Goal: Information Seeking & Learning: Compare options

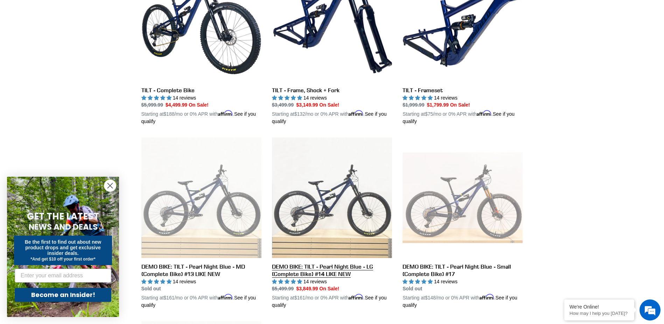
scroll to position [105, 0]
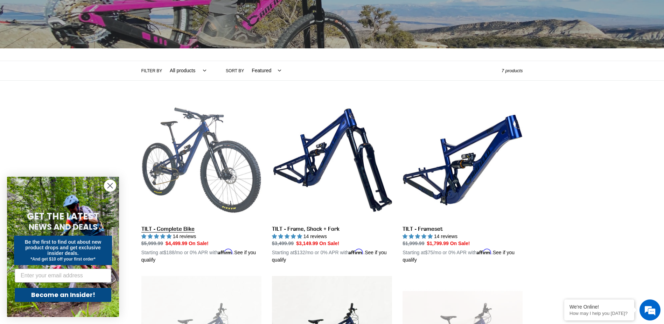
click at [176, 162] on link "TILT - Complete Bike" at bounding box center [201, 182] width 120 height 164
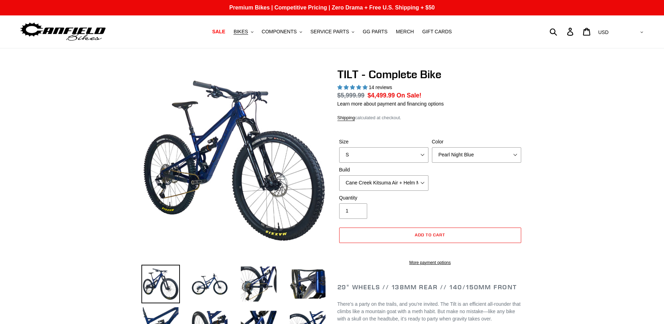
click at [367, 163] on div "Size S M L Color Pearl Night Blue Stealth Silver Raw Build Cane Creek Kitsuma A…" at bounding box center [431, 166] width 186 height 56
select select "highest-rating"
click at [366, 155] on select "S M L" at bounding box center [383, 154] width 89 height 15
select select "L"
click at [339, 147] on select "S M L" at bounding box center [383, 154] width 89 height 15
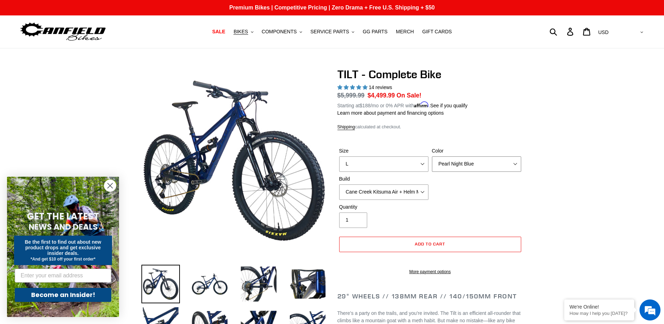
click at [474, 168] on select "Pearl Night Blue Stealth Silver Raw" at bounding box center [476, 163] width 89 height 15
select select "Raw"
click at [432, 156] on select "Pearl Night Blue Stealth Silver Raw" at bounding box center [476, 163] width 89 height 15
click at [390, 159] on select "S M L" at bounding box center [383, 163] width 89 height 15
click at [381, 161] on select "S M L" at bounding box center [383, 163] width 89 height 15
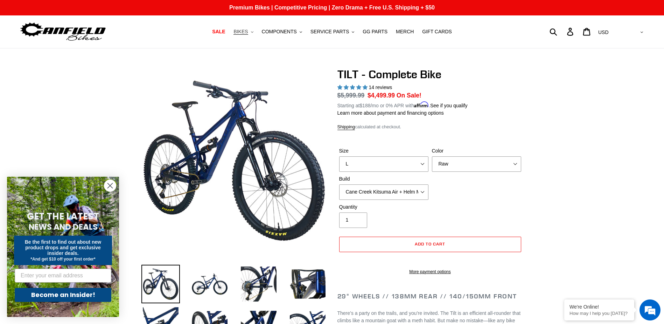
click at [247, 30] on span "BIKES" at bounding box center [241, 32] width 14 height 6
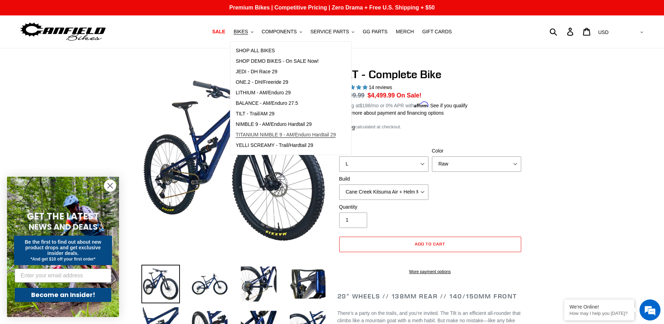
click at [269, 134] on span "TITANIUM NIMBLE 9 - AM/Enduro Hardtail 29" at bounding box center [286, 135] width 100 height 6
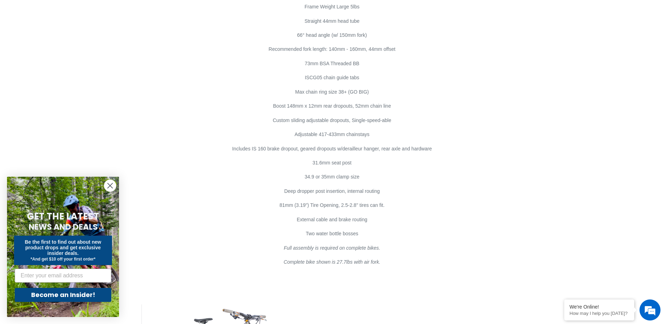
scroll to position [4062, 0]
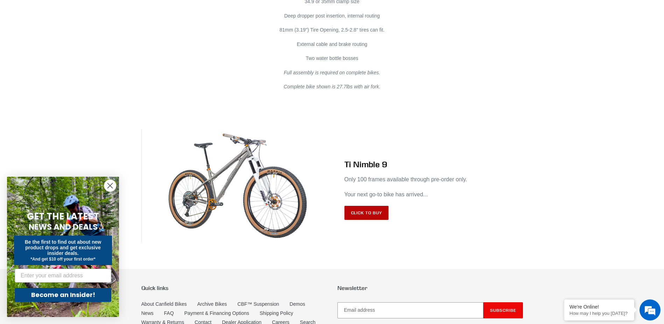
click at [366, 206] on link "Click to Buy" at bounding box center [367, 213] width 44 height 14
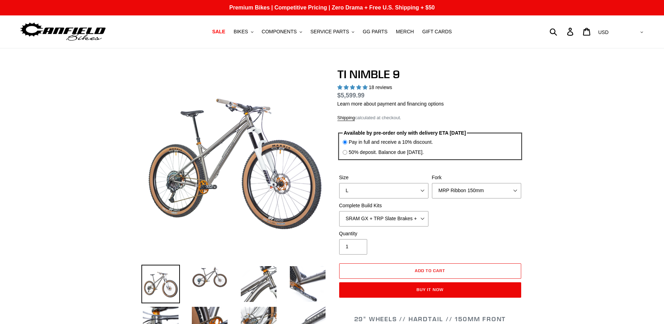
select select "highest-rating"
click at [416, 184] on select "S M L XL / XXL (Specify at checkout)" at bounding box center [383, 190] width 89 height 15
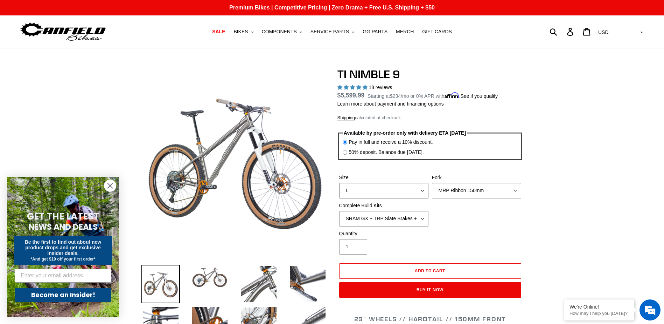
select select "XL / XXL (Specify at checkout)"
click at [339, 183] on select "S M L XL / XXL (Specify at checkout)" at bounding box center [383, 190] width 89 height 15
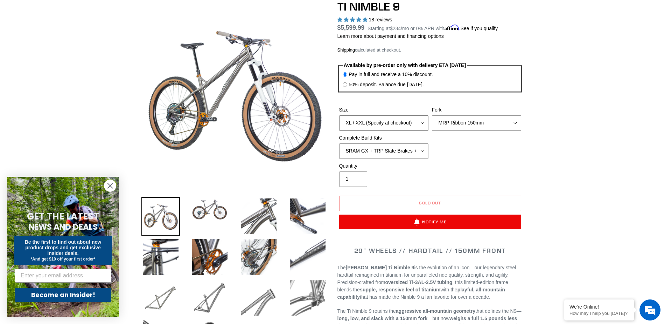
scroll to position [70, 0]
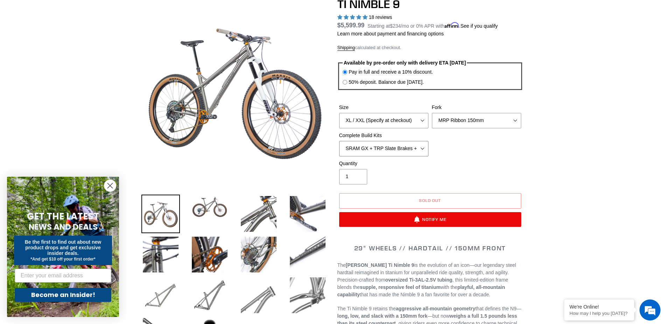
click at [412, 152] on select "SRAM GX + TRP Slate Brakes + Rotors + e13 LG-1 Wheels SHIMANO XT + SHIMANO brak…" at bounding box center [383, 148] width 89 height 15
select select "Complete Build Kit - None (Contact us for Custom Builds)"
click at [339, 141] on select "SRAM GX + TRP Slate Brakes + Rotors + e13 LG-1 Wheels SHIMANO XT + SHIMANO brak…" at bounding box center [383, 148] width 89 height 15
click at [406, 153] on select "SRAM GX + TRP Slate Brakes + Rotors + e13 LG-1 Wheels SHIMANO XT + SHIMANO brak…" at bounding box center [383, 148] width 89 height 15
click at [339, 141] on select "SRAM GX + TRP Slate Brakes + Rotors + e13 LG-1 Wheels SHIMANO XT + SHIMANO brak…" at bounding box center [383, 148] width 89 height 15
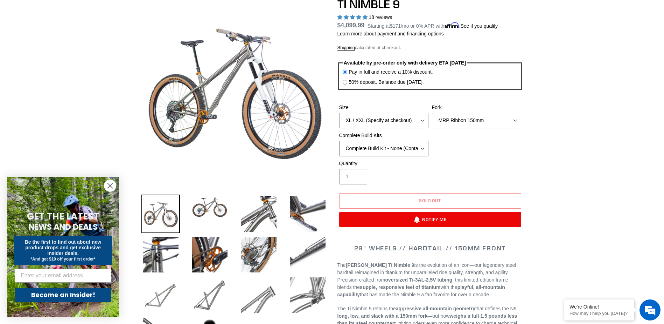
click at [416, 150] on select "SRAM GX + TRP Slate Brakes + Rotors + e13 LG-1 Wheels SHIMANO XT + SHIMANO brak…" at bounding box center [383, 148] width 89 height 15
click at [339, 141] on select "SRAM GX + TRP Slate Brakes + Rotors + e13 LG-1 Wheels SHIMANO XT + SHIMANO brak…" at bounding box center [383, 148] width 89 height 15
click at [415, 120] on select "S M L XL / XXL (Specify at checkout)" at bounding box center [383, 120] width 89 height 15
select select "L"
click at [339, 113] on select "S M L XL / XXL (Specify at checkout)" at bounding box center [383, 120] width 89 height 15
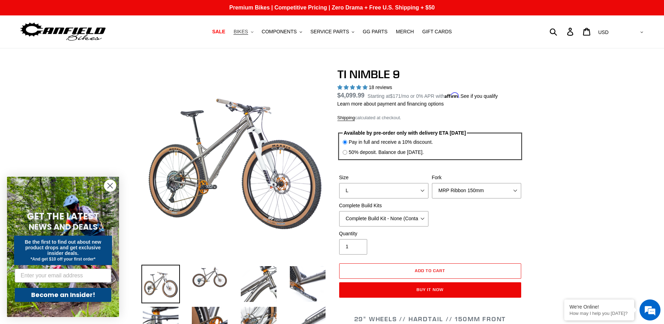
click at [248, 30] on span "BIKES" at bounding box center [241, 32] width 14 height 6
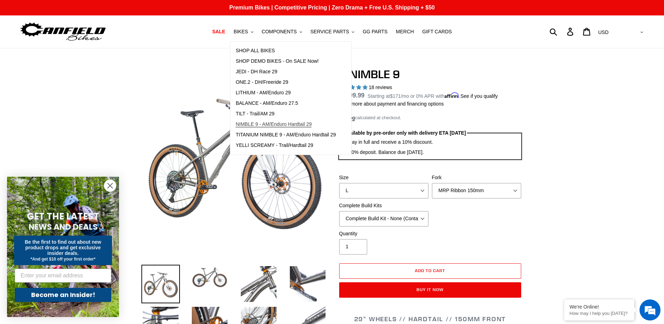
click at [266, 121] on span "NIMBLE 9 - AM/Enduro Hardtail 29" at bounding box center [274, 124] width 76 height 6
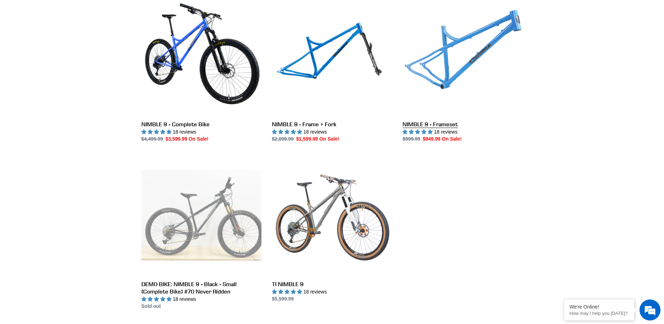
scroll to position [210, 0]
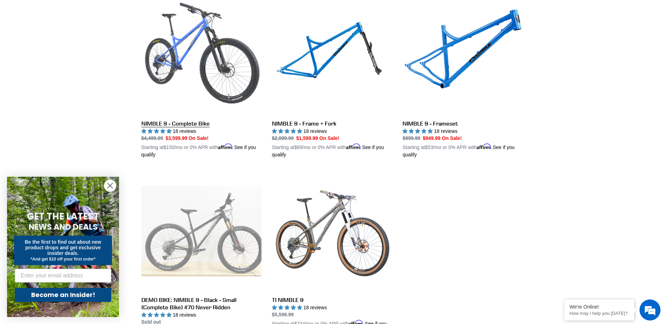
click at [198, 67] on link "NIMBLE 9 - Complete Bike" at bounding box center [201, 77] width 120 height 164
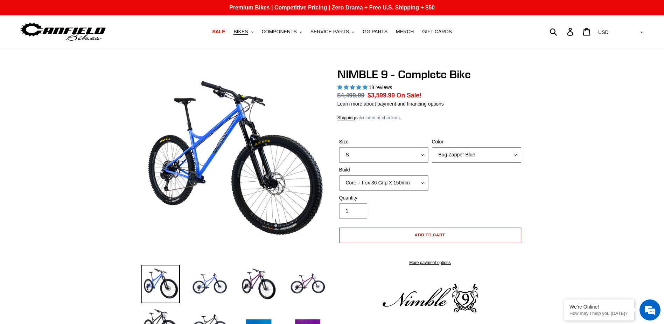
click at [445, 155] on select "Bug Zapper Blue Purple Haze - Sold Out Galaxy Black" at bounding box center [476, 154] width 89 height 15
select select "highest-rating"
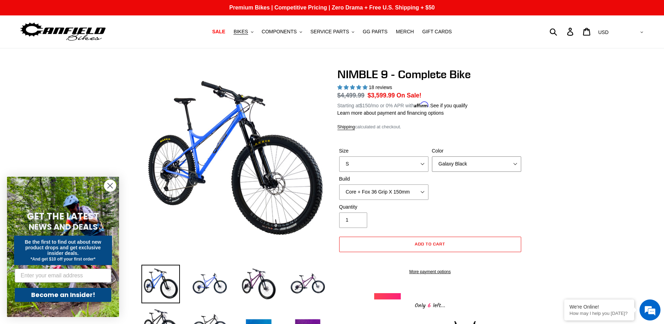
click at [432, 156] on select "Bug Zapper Blue Purple Haze - Sold Out Galaxy Black" at bounding box center [476, 163] width 89 height 15
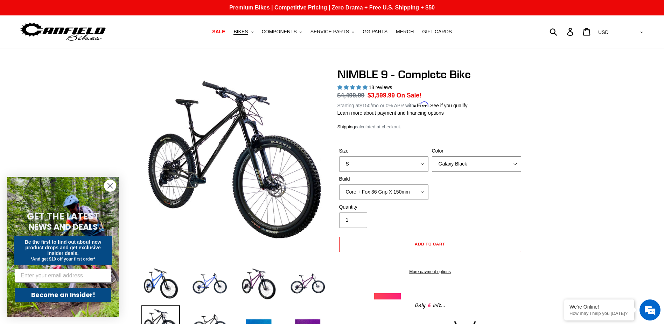
drag, startPoint x: 452, startPoint y: 165, endPoint x: 452, endPoint y: 170, distance: 5.6
click at [452, 165] on select "Bug Zapper Blue Purple Haze - Sold Out Galaxy Black" at bounding box center [476, 163] width 89 height 15
select select "Bug Zapper Blue"
click at [432, 156] on select "Bug Zapper Blue Purple Haze - Sold Out Galaxy Black" at bounding box center [476, 163] width 89 height 15
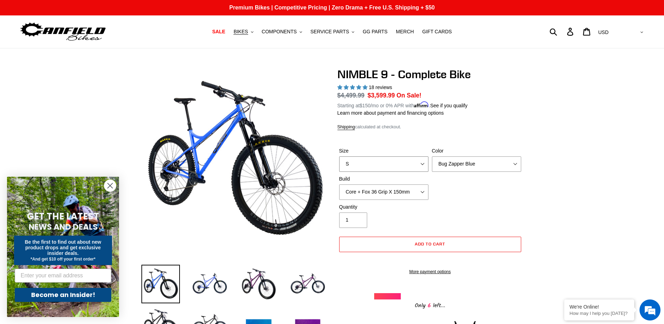
click at [393, 166] on select "S M L XL" at bounding box center [383, 163] width 89 height 15
select select "XL"
click at [339, 156] on select "S M L XL" at bounding box center [383, 163] width 89 height 15
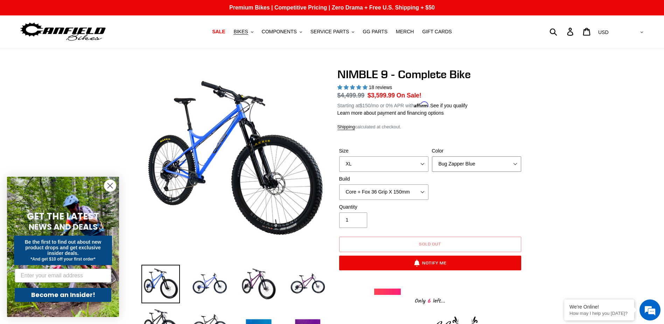
click at [450, 165] on select "Bug Zapper Blue Purple Haze - Sold Out Galaxy Black" at bounding box center [476, 163] width 89 height 15
select select "Galaxy Black"
click at [432, 156] on select "Bug Zapper Blue Purple Haze - Sold Out Galaxy Black" at bounding box center [476, 163] width 89 height 15
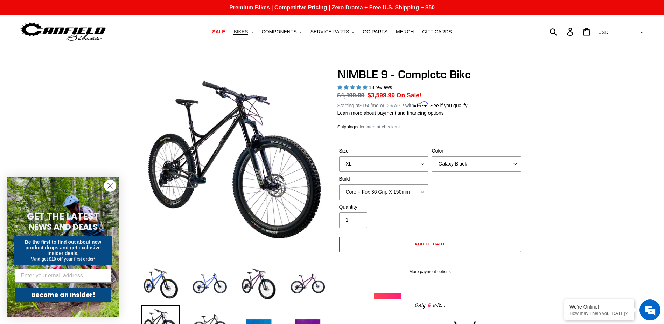
click at [248, 32] on span "BIKES" at bounding box center [241, 32] width 14 height 6
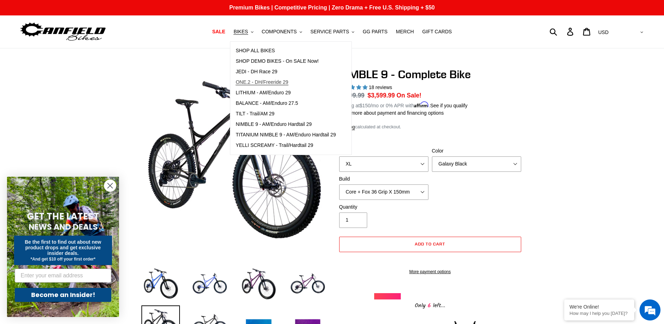
click at [265, 81] on span "ONE.2 - DH/Freeride 29" at bounding box center [262, 82] width 53 height 6
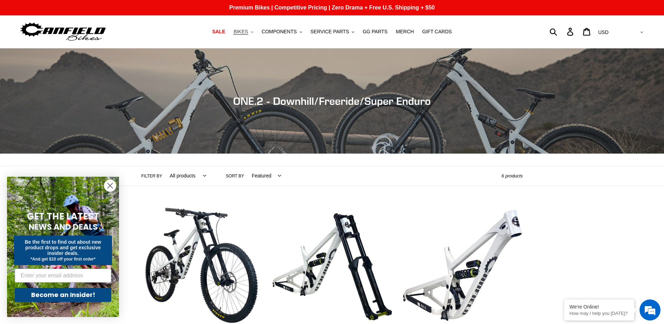
click at [248, 32] on span "BIKES" at bounding box center [241, 32] width 14 height 6
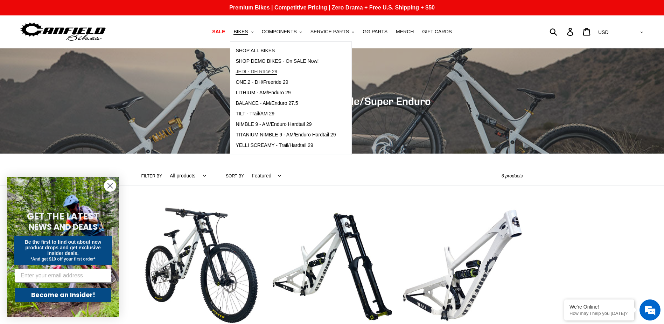
click at [262, 72] on span "JEDI - DH Race 29" at bounding box center [257, 72] width 42 height 6
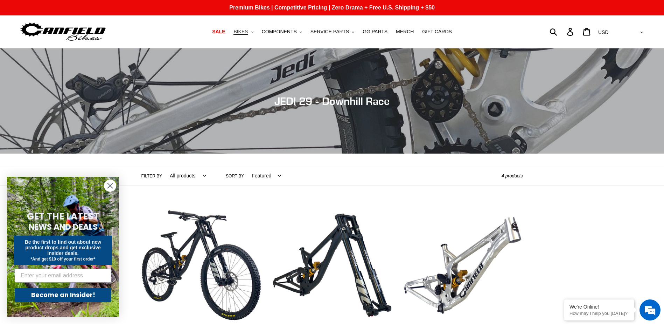
click at [245, 32] on span "BIKES" at bounding box center [241, 32] width 14 height 6
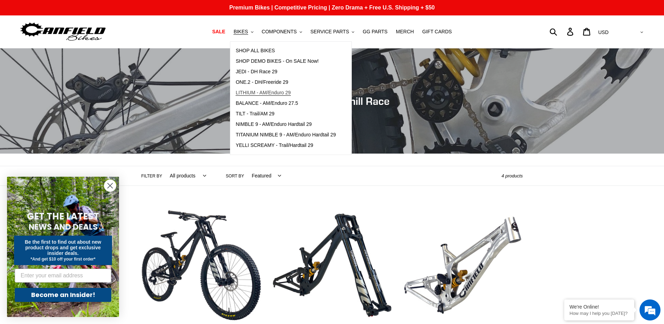
click at [266, 94] on span "LITHIUM - AM/Enduro 29" at bounding box center [263, 93] width 55 height 6
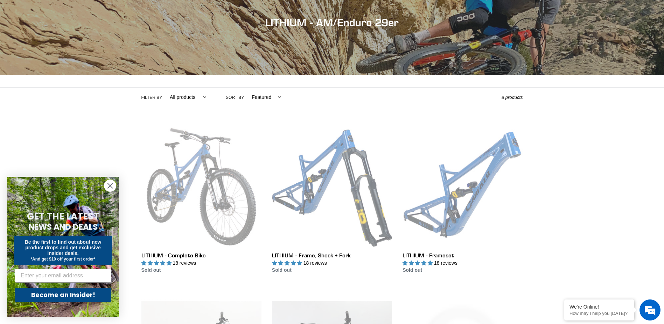
scroll to position [175, 0]
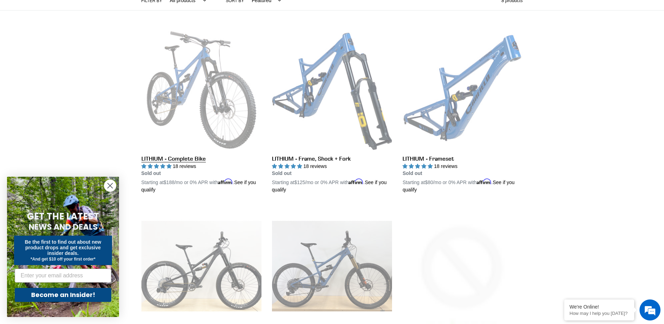
click at [205, 114] on link "LITHIUM - Complete Bike" at bounding box center [201, 112] width 120 height 164
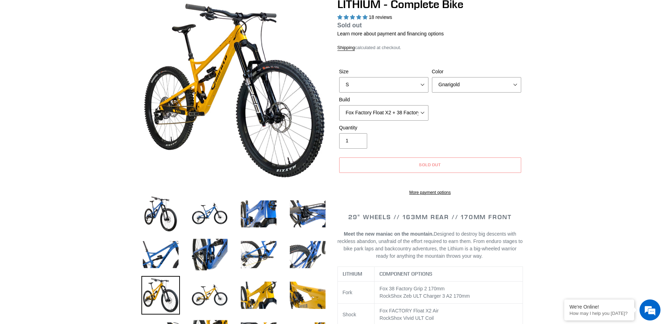
select select "highest-rating"
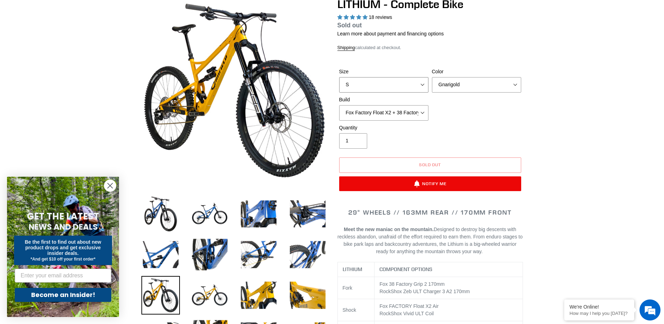
click at [373, 79] on select "S M L XL" at bounding box center [383, 84] width 89 height 15
select select "XL"
click at [339, 85] on select "S M L XL" at bounding box center [383, 84] width 89 height 15
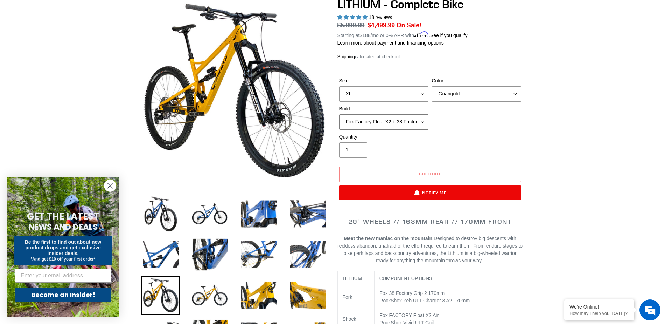
click at [406, 120] on select "Fox Factory Float X2 + 38 Factory Grip 2 170 + SRAM GX Fox Factory Float X2 + 3…" at bounding box center [383, 121] width 89 height 15
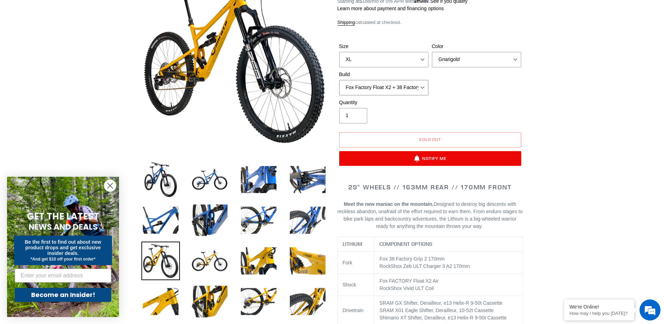
scroll to position [35, 0]
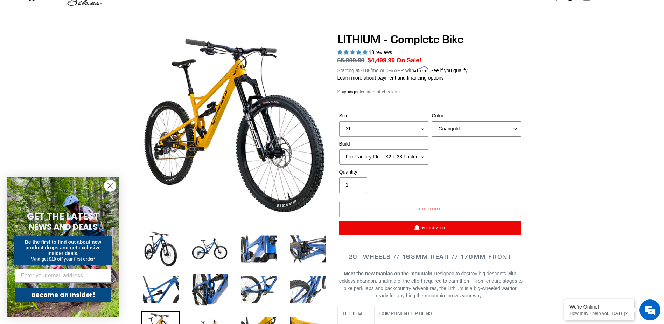
click at [444, 133] on select "Gnarigold Blue Velvet Stealth Black" at bounding box center [476, 128] width 89 height 15
click at [432, 121] on select "Gnarigold Blue Velvet Stealth Black" at bounding box center [476, 128] width 89 height 15
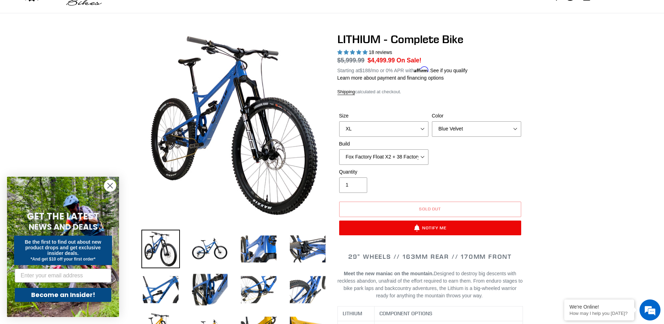
click at [446, 123] on div "Color Gnarigold Blue Velvet Stealth Black" at bounding box center [476, 124] width 93 height 25
click at [445, 131] on select "Gnarigold Blue Velvet Stealth Black" at bounding box center [476, 128] width 89 height 15
click at [432, 121] on select "Gnarigold Blue Velvet Stealth Black" at bounding box center [476, 128] width 89 height 15
click at [449, 134] on select "Gnarigold Blue Velvet Stealth Black" at bounding box center [476, 128] width 89 height 15
select select "Gnarigold"
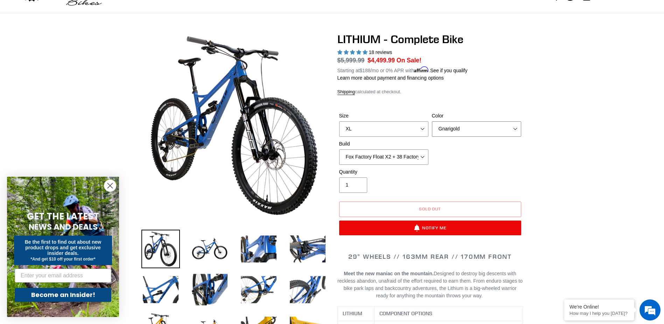
click at [432, 121] on select "Gnarigold Blue Velvet Stealth Black" at bounding box center [476, 128] width 89 height 15
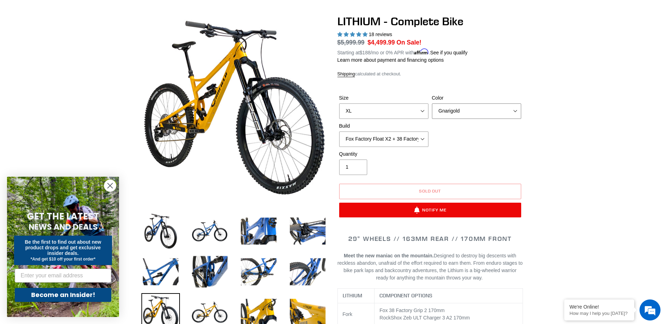
scroll to position [35, 0]
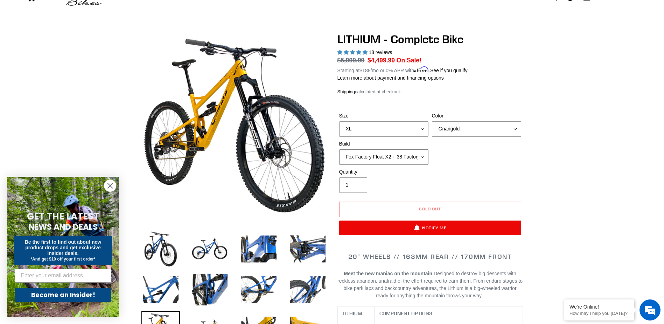
click at [370, 154] on select "Fox Factory Float X2 + 38 Factory Grip 2 170 + SRAM GX Fox Factory Float X2 + 3…" at bounding box center [383, 156] width 89 height 15
select select "RockShox Vivid ULT Coil + Zeb ULT Chg 3 + SRAM XO"
click at [339, 149] on select "Fox Factory Float X2 + 38 Factory Grip 2 170 + SRAM GX Fox Factory Float X2 + 3…" at bounding box center [383, 156] width 89 height 15
click at [400, 159] on select "Fox Factory Float X2 + 38 Factory Grip 2 170 + SRAM GX Fox Factory Float X2 + 3…" at bounding box center [383, 156] width 89 height 15
click at [339, 149] on select "Fox Factory Float X2 + 38 Factory Grip 2 170 + SRAM GX Fox Factory Float X2 + 3…" at bounding box center [383, 156] width 89 height 15
